Goal: Transaction & Acquisition: Book appointment/travel/reservation

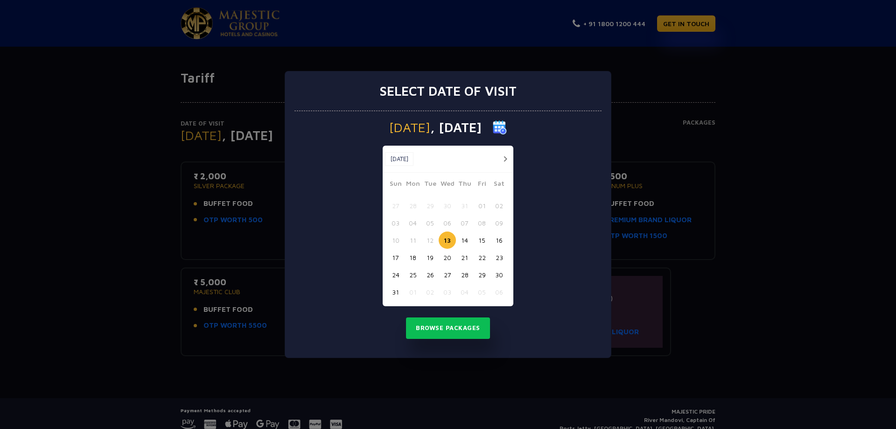
click at [417, 277] on button "25" at bounding box center [412, 274] width 17 height 17
click at [457, 324] on button "Browse Packages" at bounding box center [448, 327] width 84 height 21
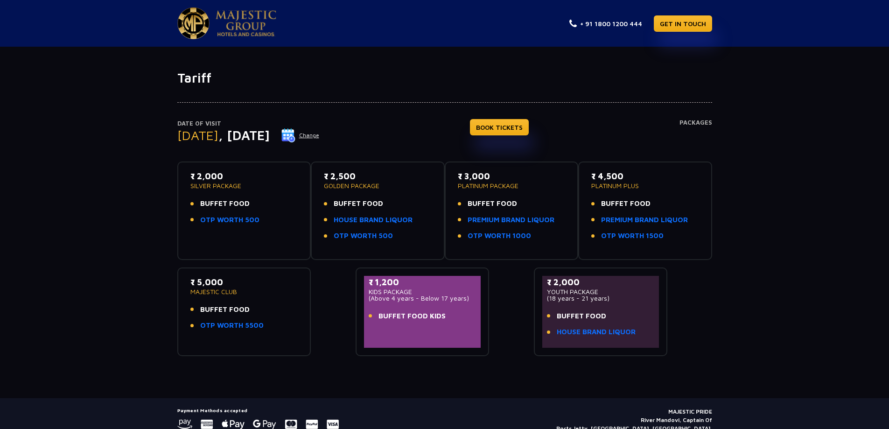
click at [245, 186] on p "SILVER PACKAGE" at bounding box center [244, 186] width 108 height 7
click at [226, 218] on link "OTP WORTH 500" at bounding box center [229, 220] width 59 height 11
click at [686, 124] on h4 "Packages" at bounding box center [696, 136] width 33 height 34
click at [236, 203] on span "BUFFET FOOD" at bounding box center [224, 203] width 49 height 11
click at [625, 202] on span "BUFFET FOOD" at bounding box center [625, 203] width 49 height 11
